Goal: Check status

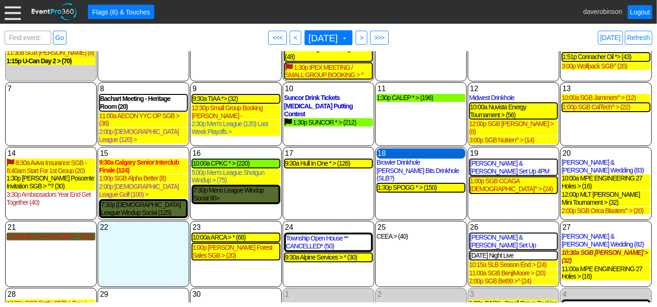
scroll to position [65, 0]
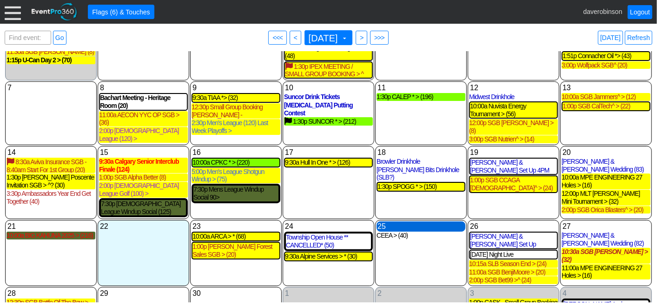
click at [397, 221] on div "25 [DATE]" at bounding box center [421, 226] width 89 height 10
click at [395, 232] on div "CEEA > (40)" at bounding box center [421, 236] width 89 height 8
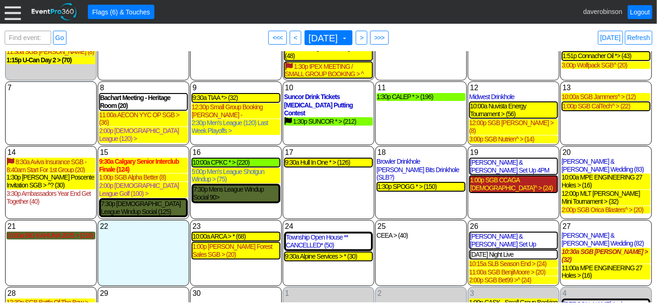
scroll to position [0, 0]
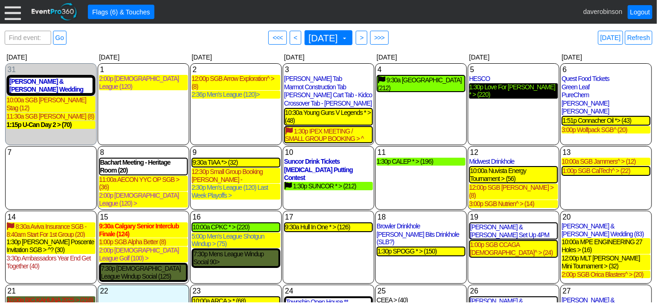
click at [526, 86] on div "1:30p Love For [PERSON_NAME] * > (220)" at bounding box center [513, 91] width 89 height 16
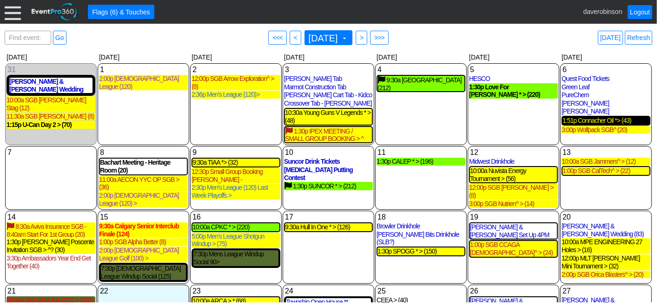
click at [609, 117] on div "1:51p Connacher Oil *> (43)" at bounding box center [606, 121] width 87 height 8
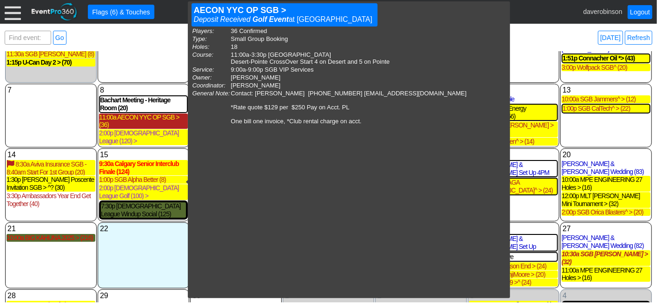
scroll to position [65, 0]
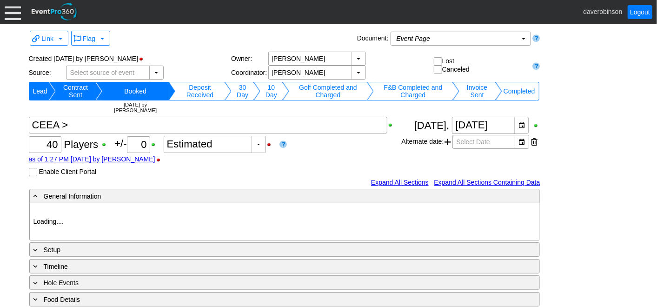
type input "Heritage Pointe Golf Club"
type input "Corporate Tournament"
type input "1127815"
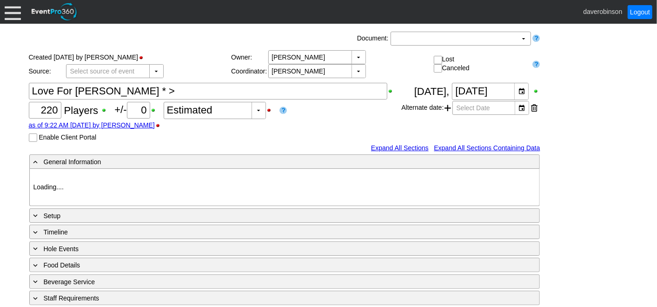
type input "Heritage Pointe Golf Club"
type input "Corporate Tournament"
type input "Scramble"
type input "Shotgun"
type input "Black"
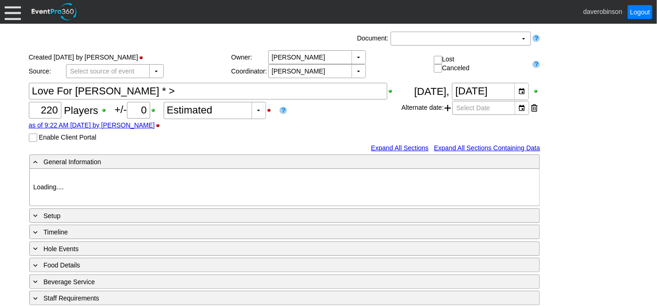
type input "Red"
type input "1033575"
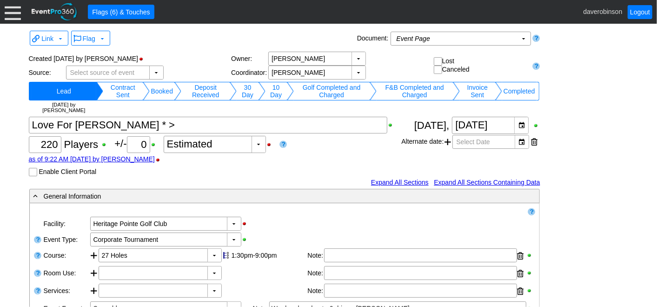
click at [526, 89] on td "Completed" at bounding box center [519, 91] width 34 height 19
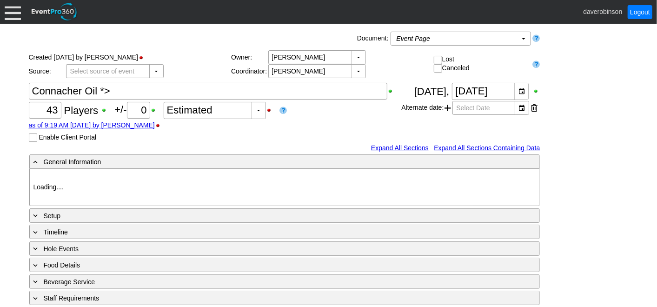
type input "Heritage Pointe Golf Club"
type input "Corporate Tournament"
type input "Scramble"
type input "X Over"
type input "Black"
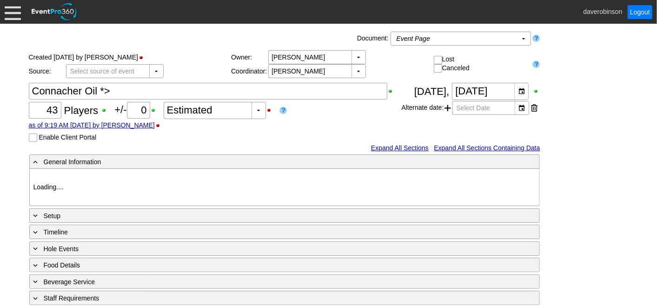
type input "Red"
type input "1179653"
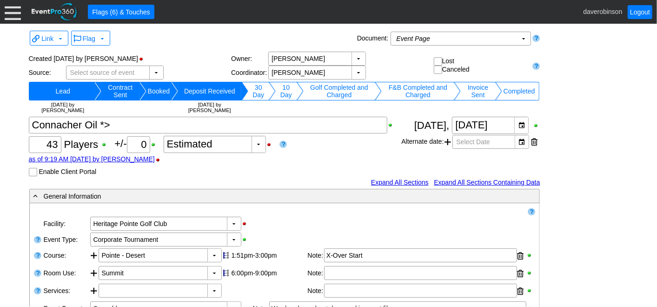
click at [508, 93] on td "Completed" at bounding box center [519, 91] width 34 height 19
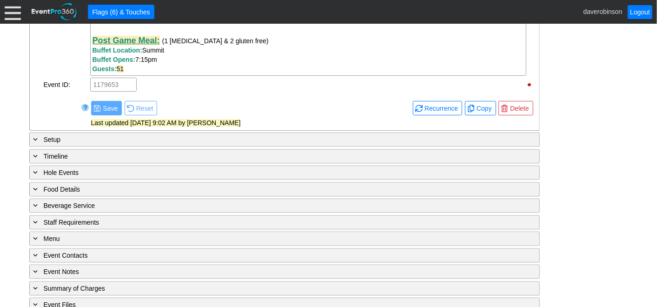
scroll to position [922, 0]
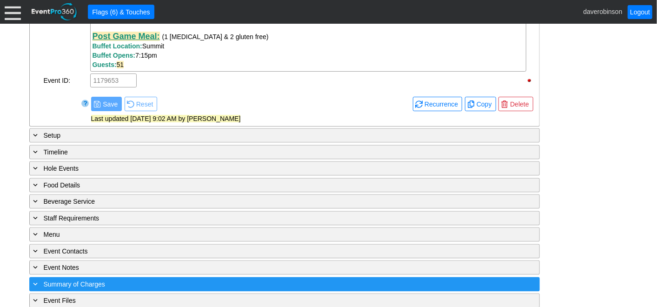
click at [105, 279] on div "+ Summary of Charges" at bounding box center [266, 284] width 468 height 11
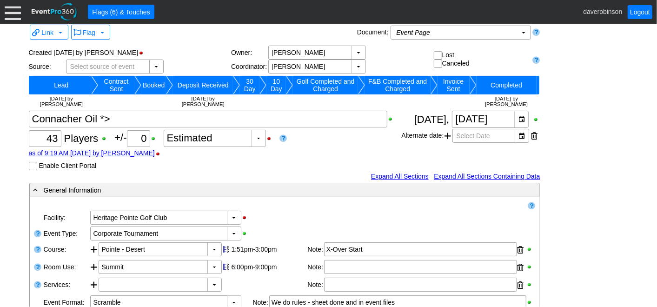
scroll to position [0, 0]
